Goal: Register for event/course

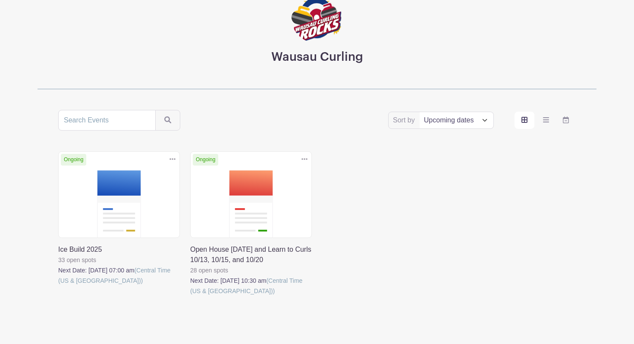
scroll to position [86, 0]
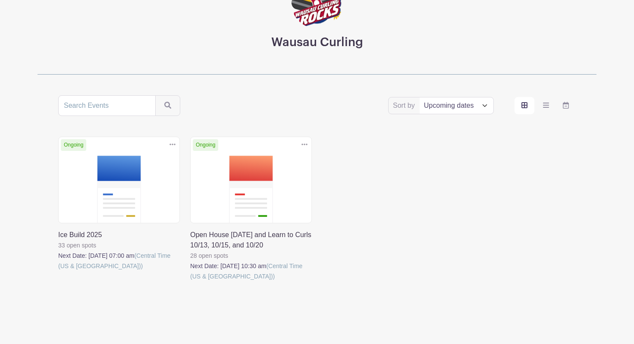
click at [58, 271] on link at bounding box center [58, 271] width 0 height 0
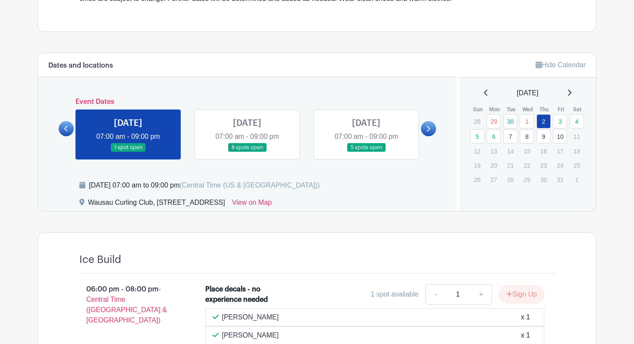
scroll to position [310, 0]
click at [497, 136] on link "6" at bounding box center [494, 136] width 14 height 14
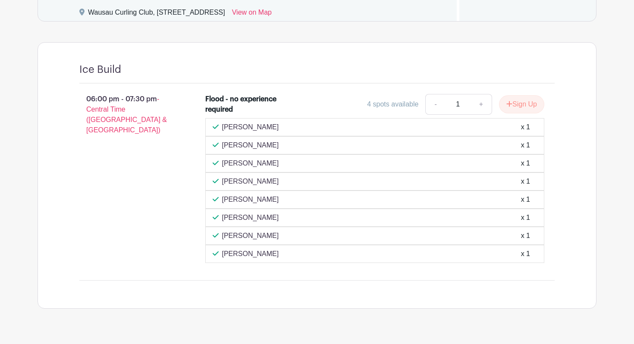
scroll to position [498, 0]
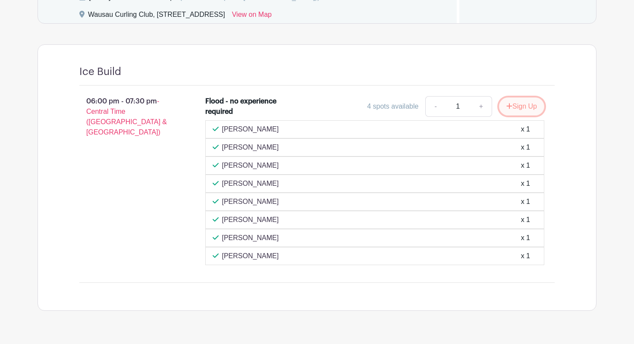
click at [513, 107] on button "Sign Up" at bounding box center [521, 107] width 45 height 18
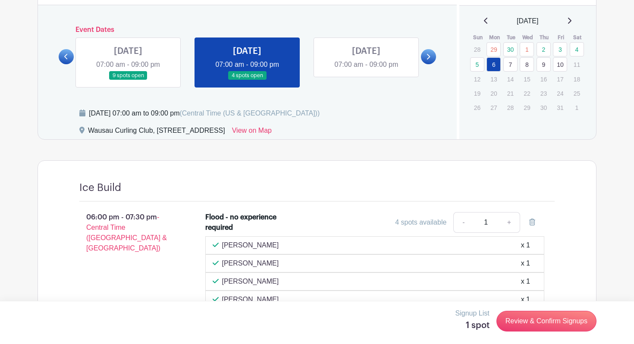
scroll to position [377, 0]
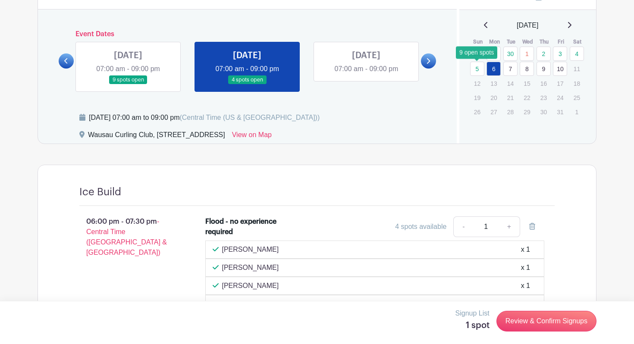
click at [476, 69] on link "5" at bounding box center [477, 69] width 14 height 14
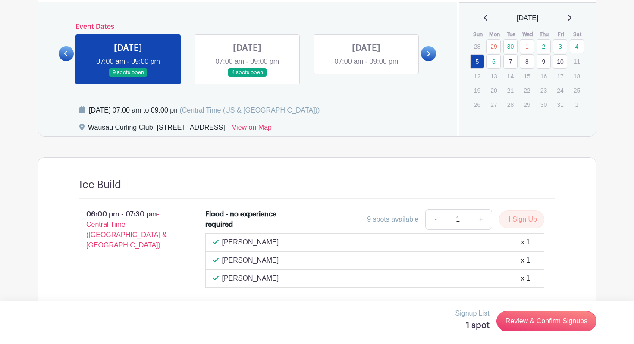
scroll to position [402, 0]
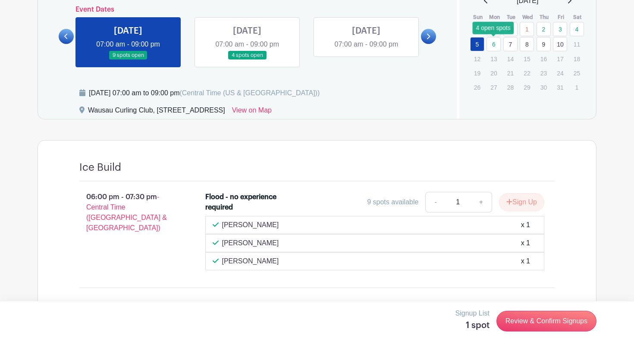
click at [496, 47] on link "6" at bounding box center [494, 44] width 14 height 14
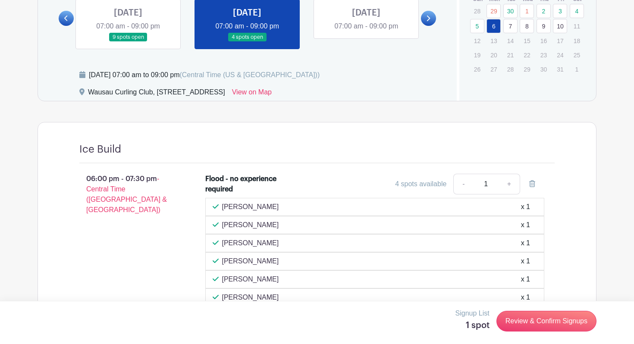
scroll to position [406, 0]
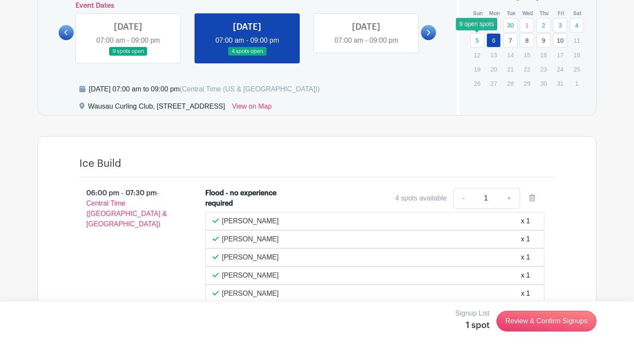
click at [481, 38] on link "5" at bounding box center [477, 40] width 14 height 14
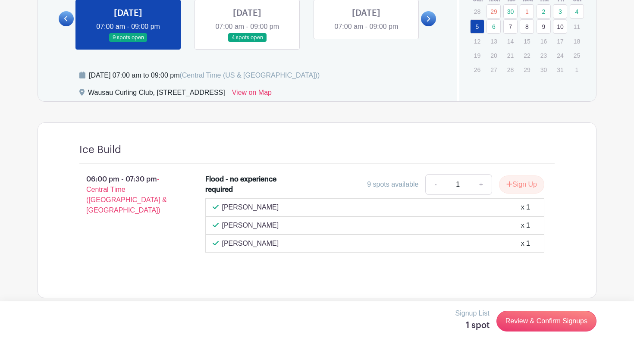
scroll to position [428, 0]
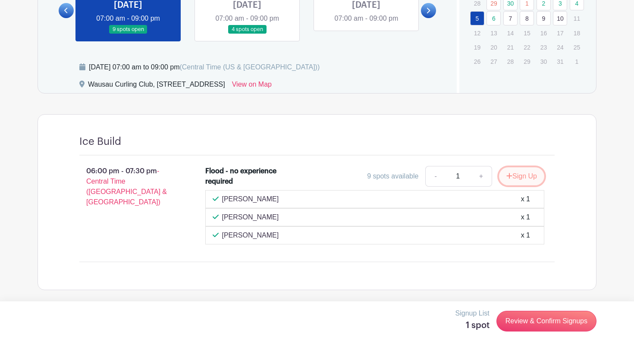
click at [529, 172] on button "Sign Up" at bounding box center [521, 176] width 45 height 18
click at [496, 16] on link "6" at bounding box center [494, 18] width 14 height 14
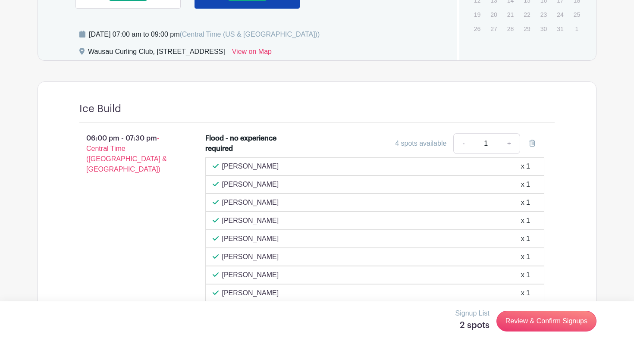
scroll to position [476, 0]
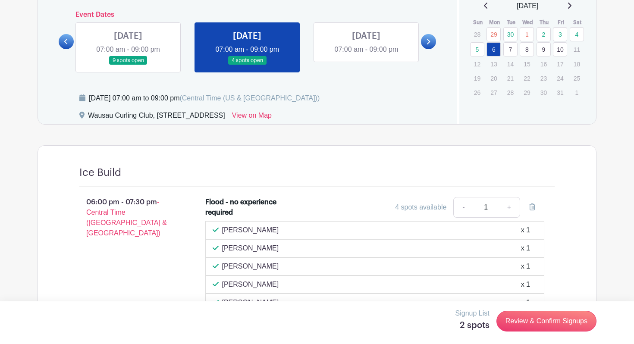
scroll to position [385, 0]
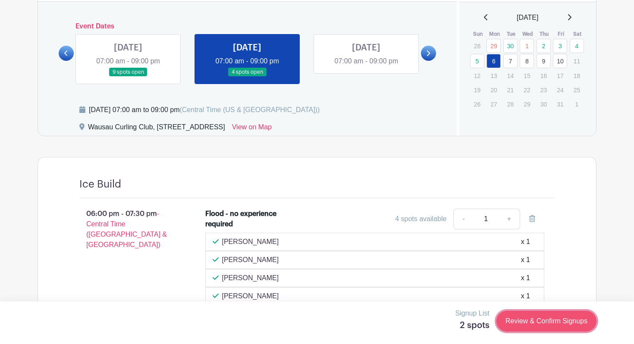
click at [553, 326] on link "Review & Confirm Signups" at bounding box center [547, 321] width 100 height 21
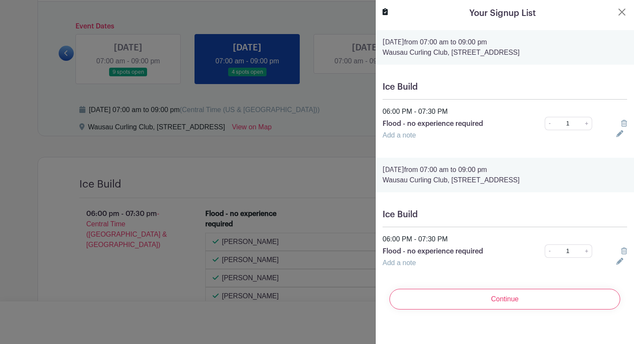
click at [624, 124] on icon at bounding box center [625, 123] width 6 height 7
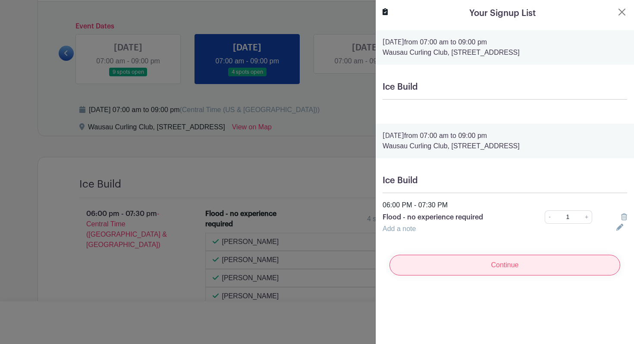
click at [543, 264] on input "Continue" at bounding box center [505, 265] width 231 height 21
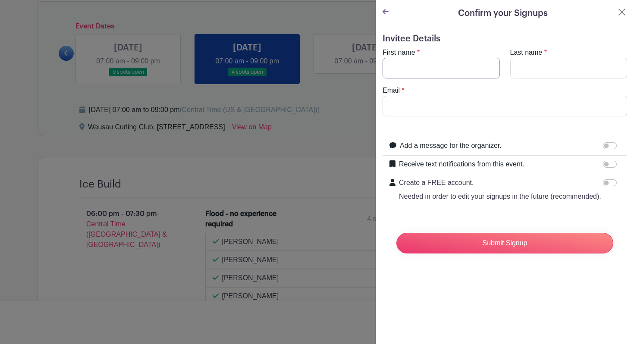
click at [446, 58] on input "First name" at bounding box center [441, 68] width 117 height 21
type input "Kendra"
type input "Gilbertson"
type input "kendrafeathers@gmail.com"
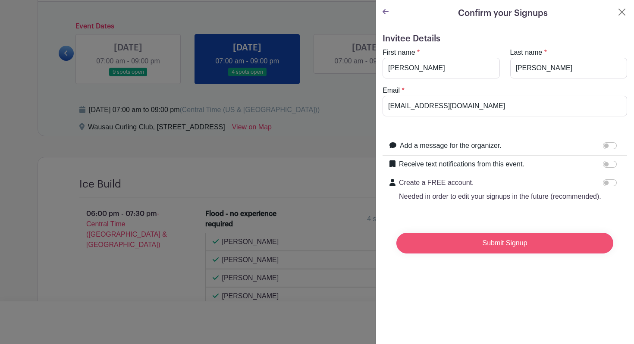
click at [506, 240] on input "Submit Signup" at bounding box center [505, 243] width 217 height 21
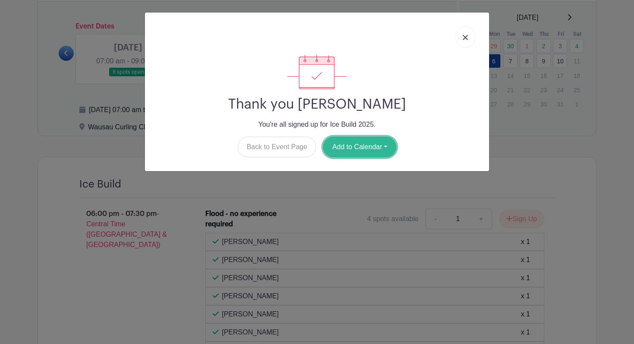
click at [359, 143] on button "Add to Calendar" at bounding box center [359, 147] width 73 height 21
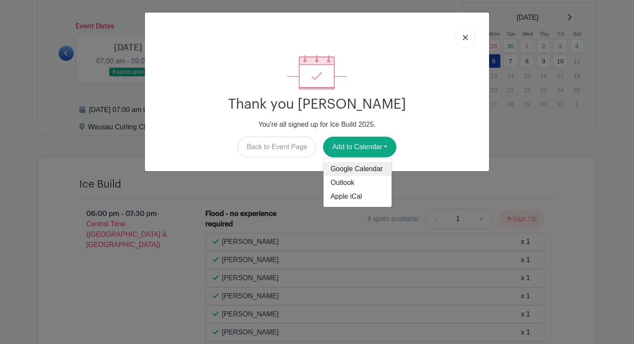
click at [357, 173] on link "Google Calendar" at bounding box center [358, 169] width 68 height 14
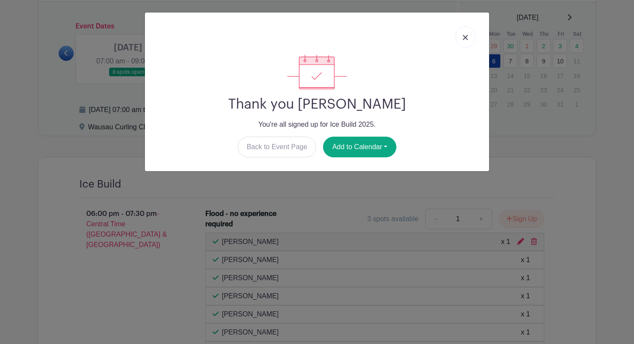
click at [461, 37] on link at bounding box center [466, 37] width 20 height 22
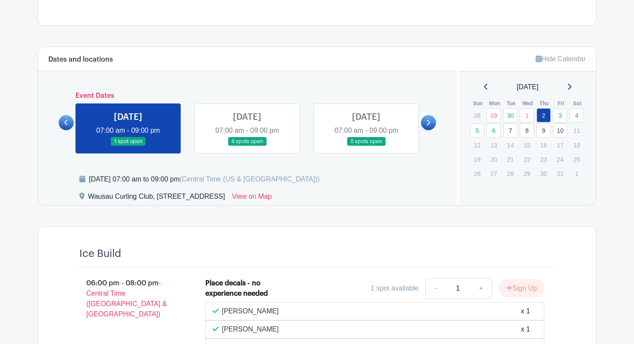
scroll to position [352, 0]
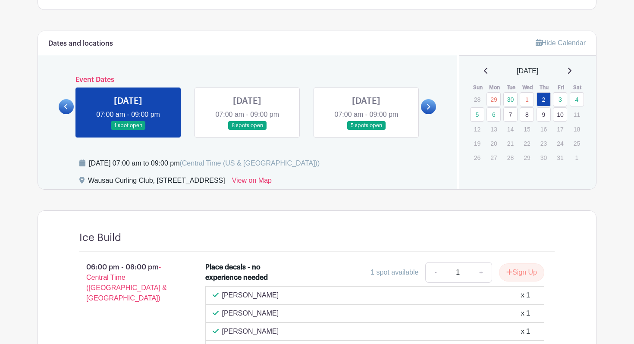
click at [502, 113] on td "6" at bounding box center [494, 114] width 17 height 15
click at [498, 113] on link "6" at bounding box center [494, 114] width 14 height 14
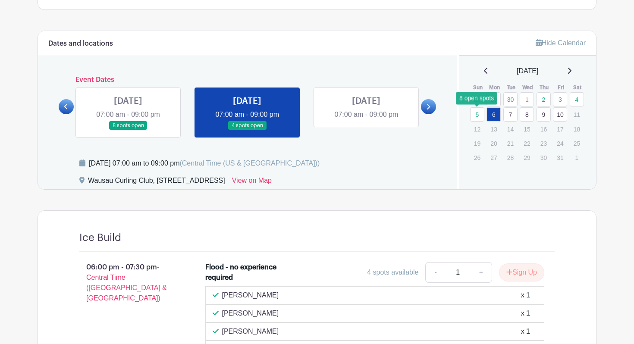
click at [477, 116] on link "5" at bounding box center [477, 114] width 14 height 14
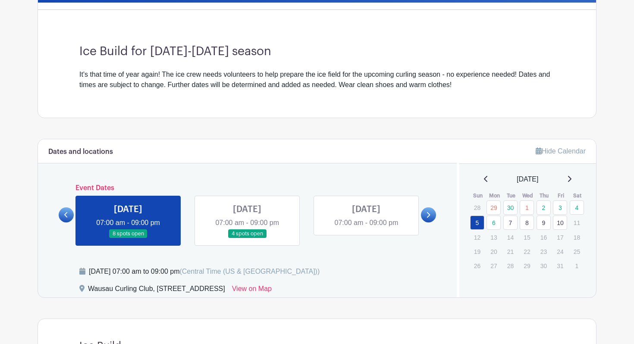
scroll to position [209, 0]
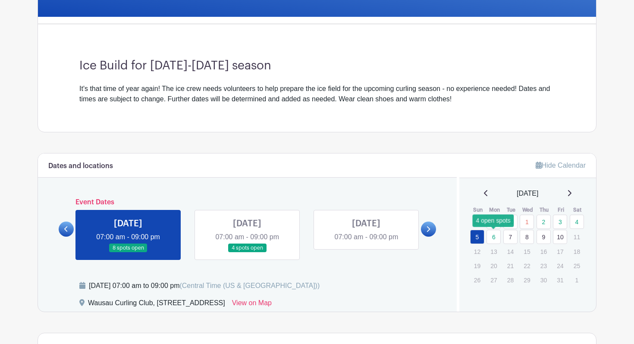
click at [493, 238] on link "6" at bounding box center [494, 237] width 14 height 14
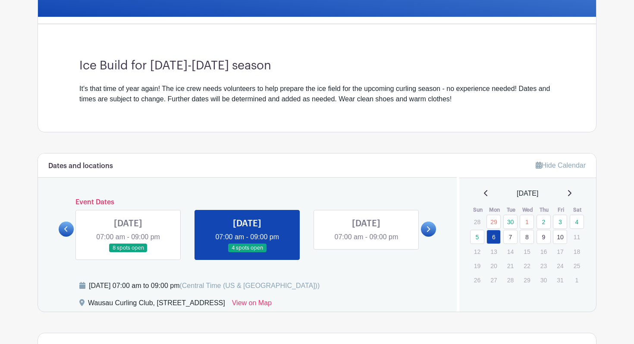
scroll to position [228, 0]
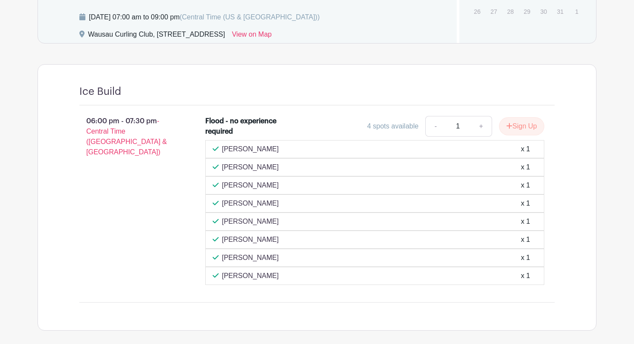
scroll to position [487, 0]
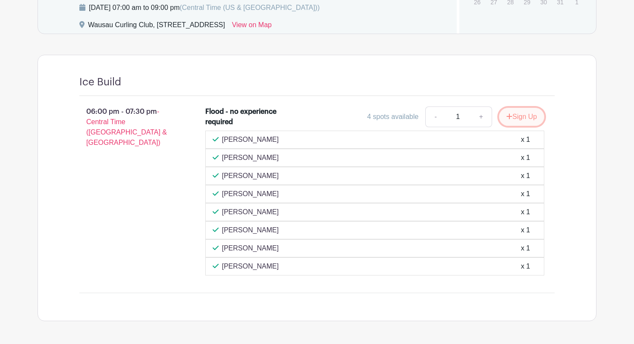
click at [533, 118] on button "Sign Up" at bounding box center [521, 117] width 45 height 18
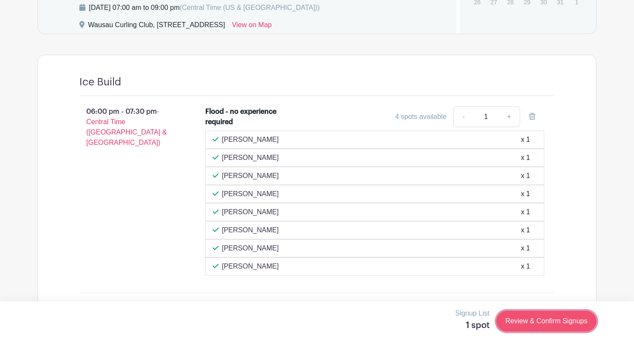
click at [523, 323] on link "Review & Confirm Signups" at bounding box center [547, 321] width 100 height 21
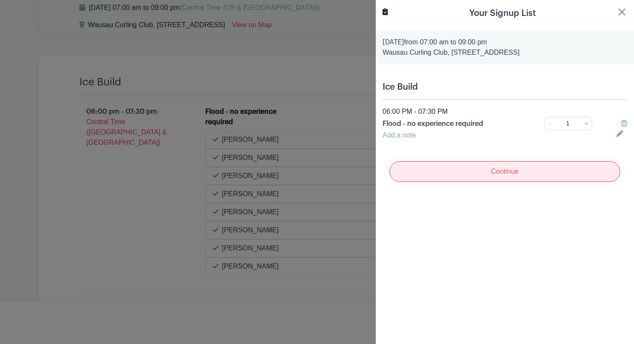
click at [517, 179] on input "Continue" at bounding box center [505, 171] width 231 height 21
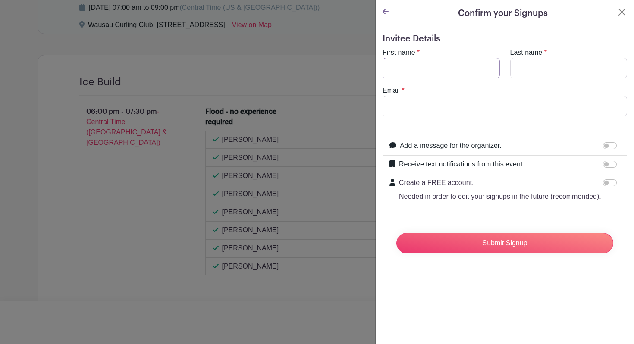
click at [461, 65] on input "First name" at bounding box center [441, 68] width 117 height 21
type input "H"
type input "James"
click at [528, 76] on input "Last name" at bounding box center [569, 68] width 117 height 21
type input "Gilbertson"
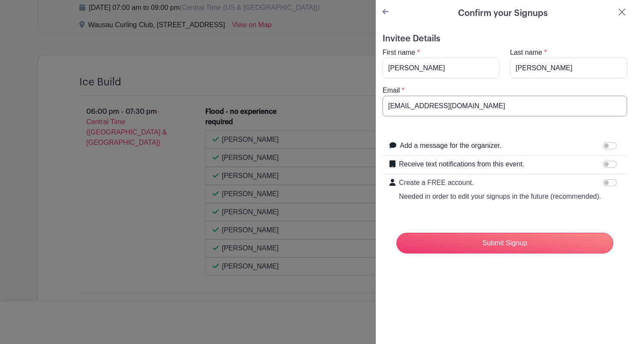
drag, startPoint x: 530, startPoint y: 101, endPoint x: 499, endPoint y: 105, distance: 31.4
click at [499, 105] on input "kendrafeathers@gmail.com" at bounding box center [505, 106] width 245 height 21
type input "james.gilbertson4@gmail.com"
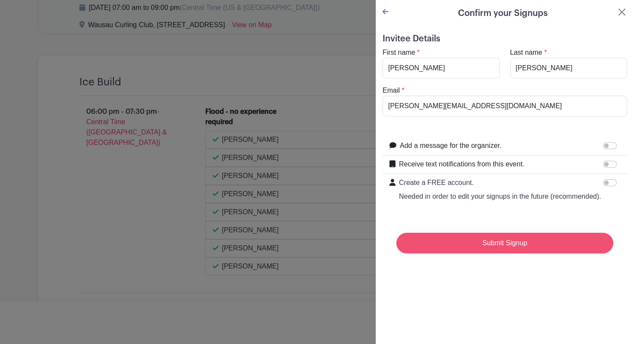
click at [477, 247] on input "Submit Signup" at bounding box center [505, 243] width 217 height 21
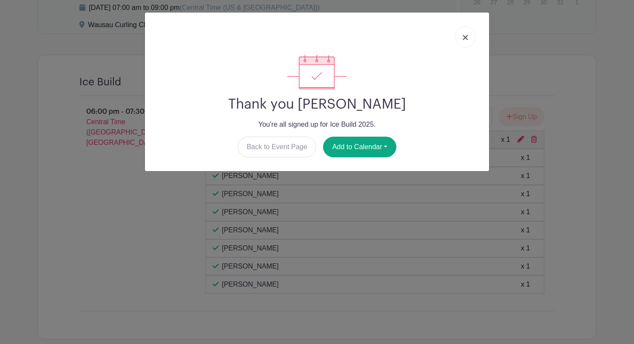
click at [466, 38] on img at bounding box center [465, 37] width 5 height 5
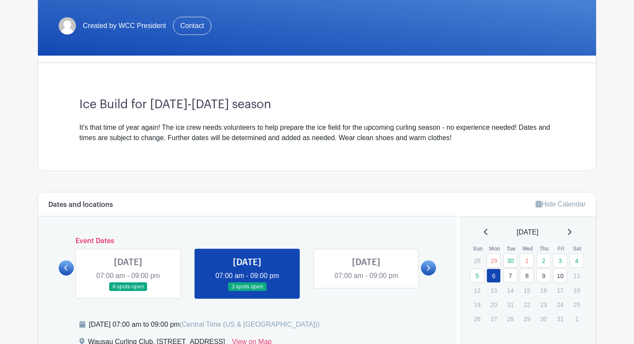
scroll to position [0, 0]
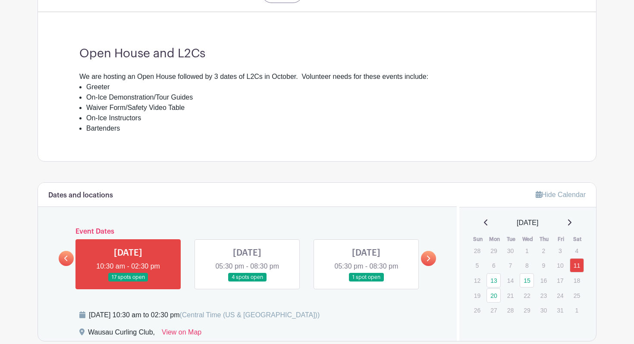
scroll to position [327, 0]
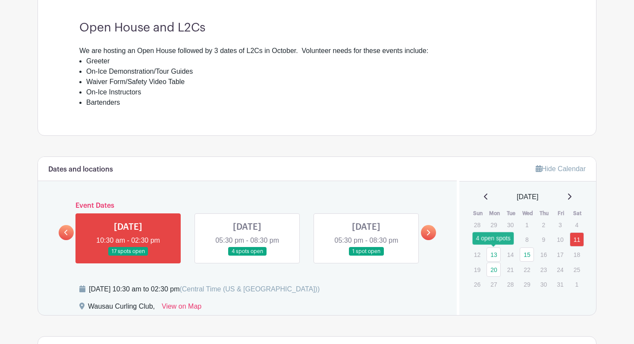
click at [496, 256] on link "13" at bounding box center [494, 255] width 14 height 14
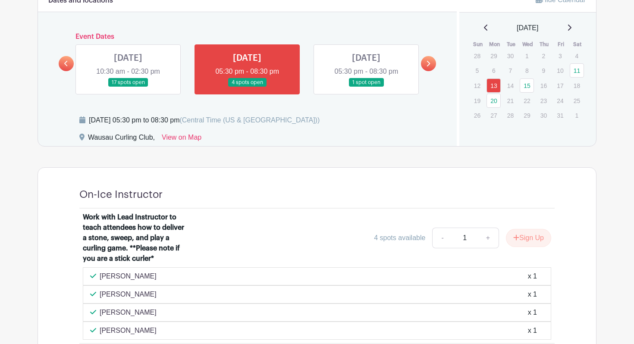
scroll to position [495, 0]
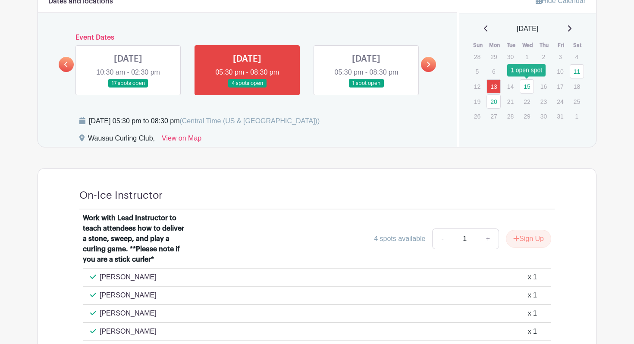
click at [530, 83] on link "15" at bounding box center [527, 86] width 14 height 14
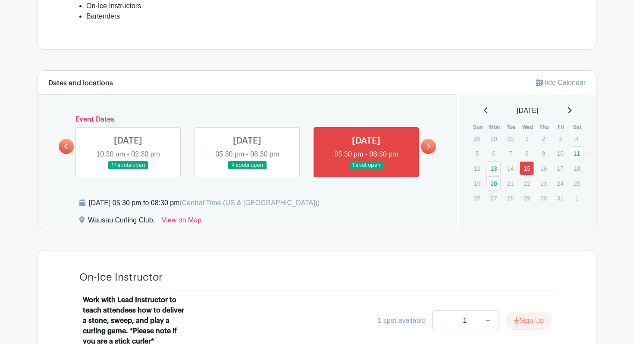
scroll to position [410, 0]
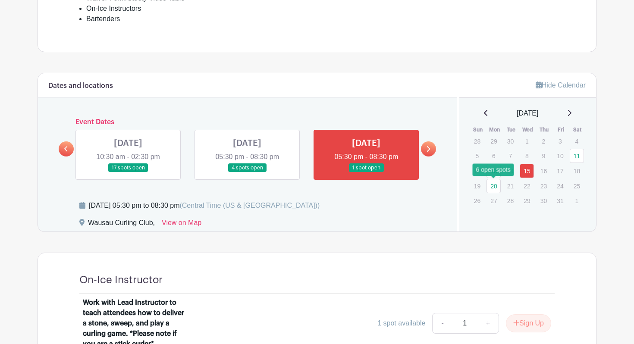
click at [489, 190] on link "20" at bounding box center [494, 186] width 14 height 14
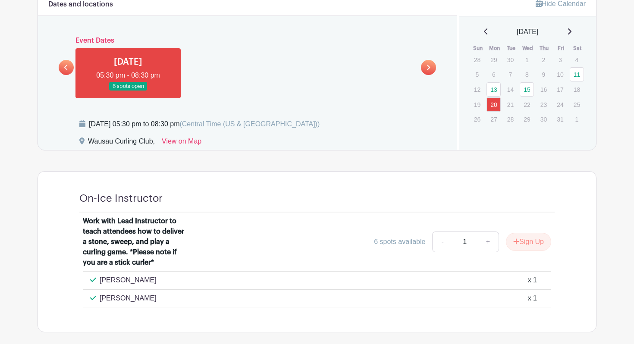
scroll to position [494, 0]
